Goal: Information Seeking & Learning: Learn about a topic

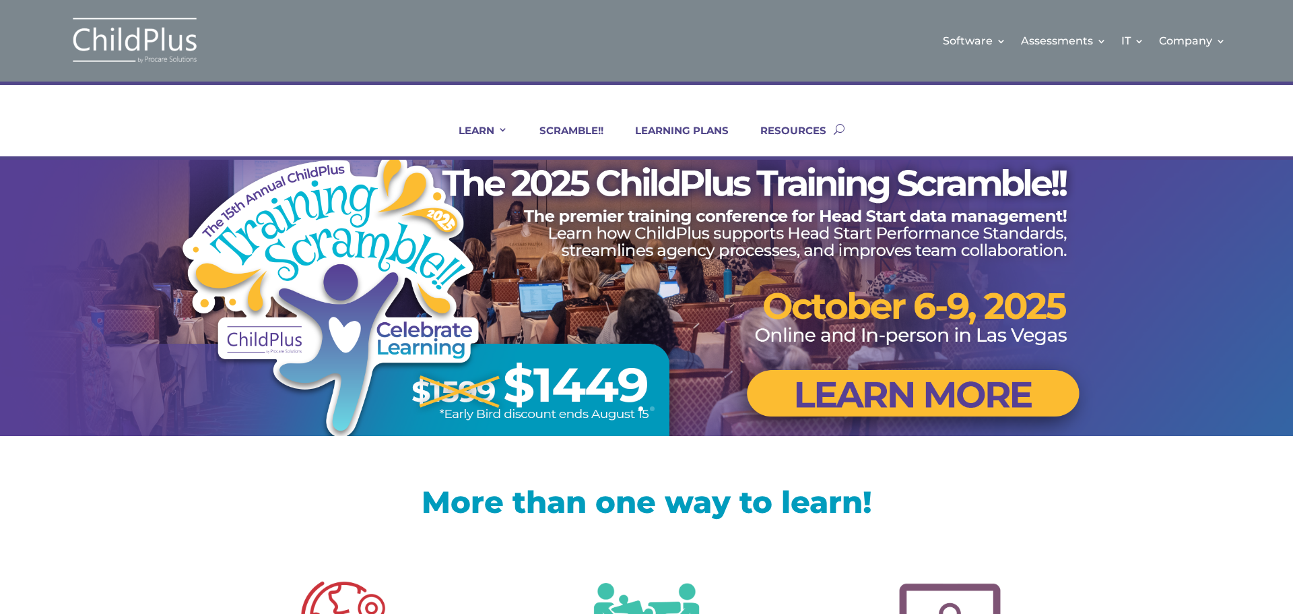
click at [482, 184] on link "IN-PERSON" at bounding box center [515, 181] width 135 height 21
click at [685, 131] on link "LEARNING PLANS" at bounding box center [673, 140] width 110 height 32
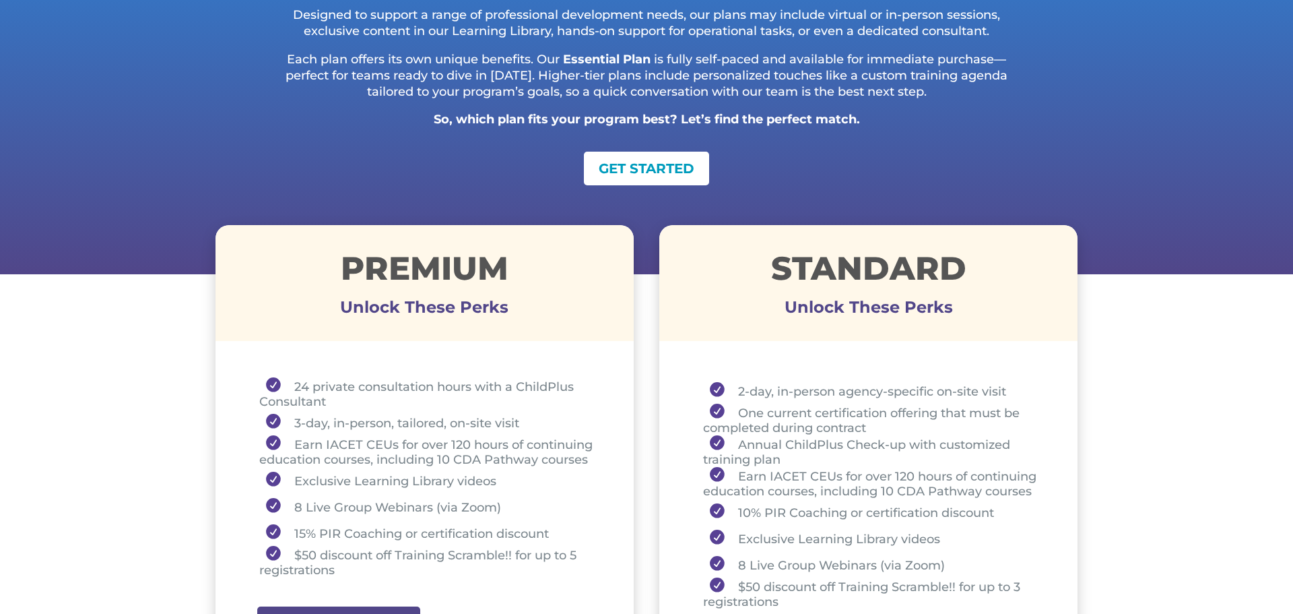
scroll to position [323, 0]
